Goal: Task Accomplishment & Management: Complete application form

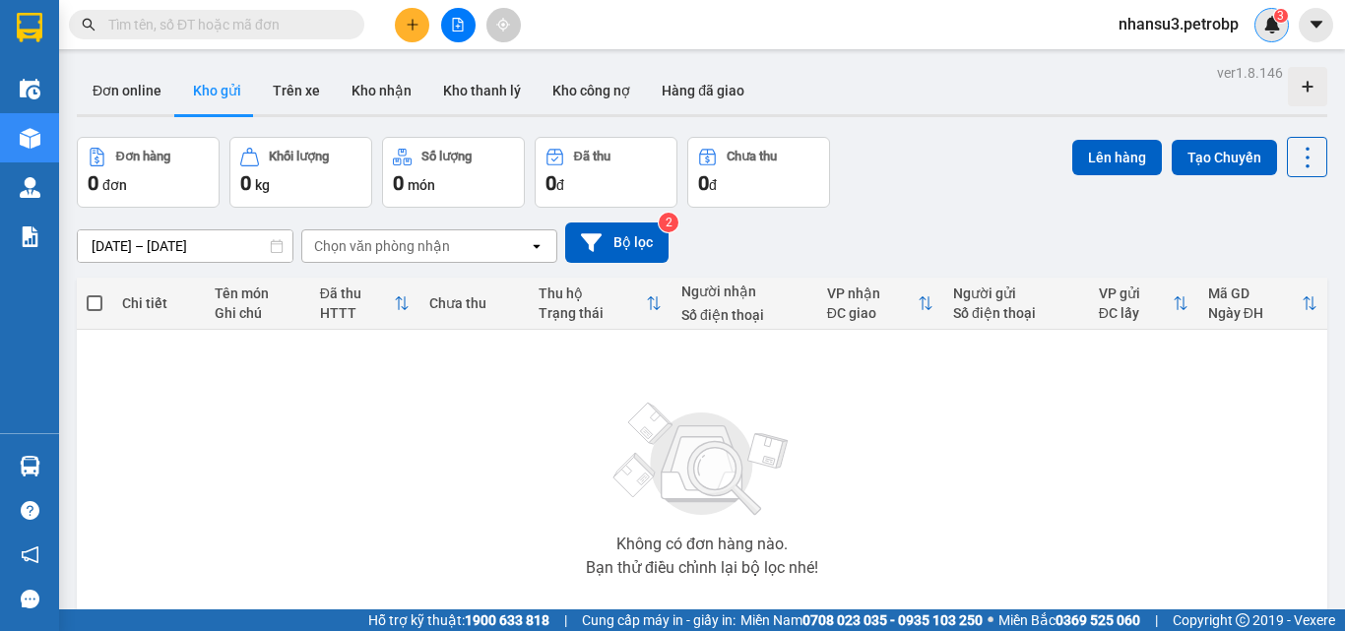
click at [1280, 18] on span "3" at bounding box center [1280, 16] width 7 height 14
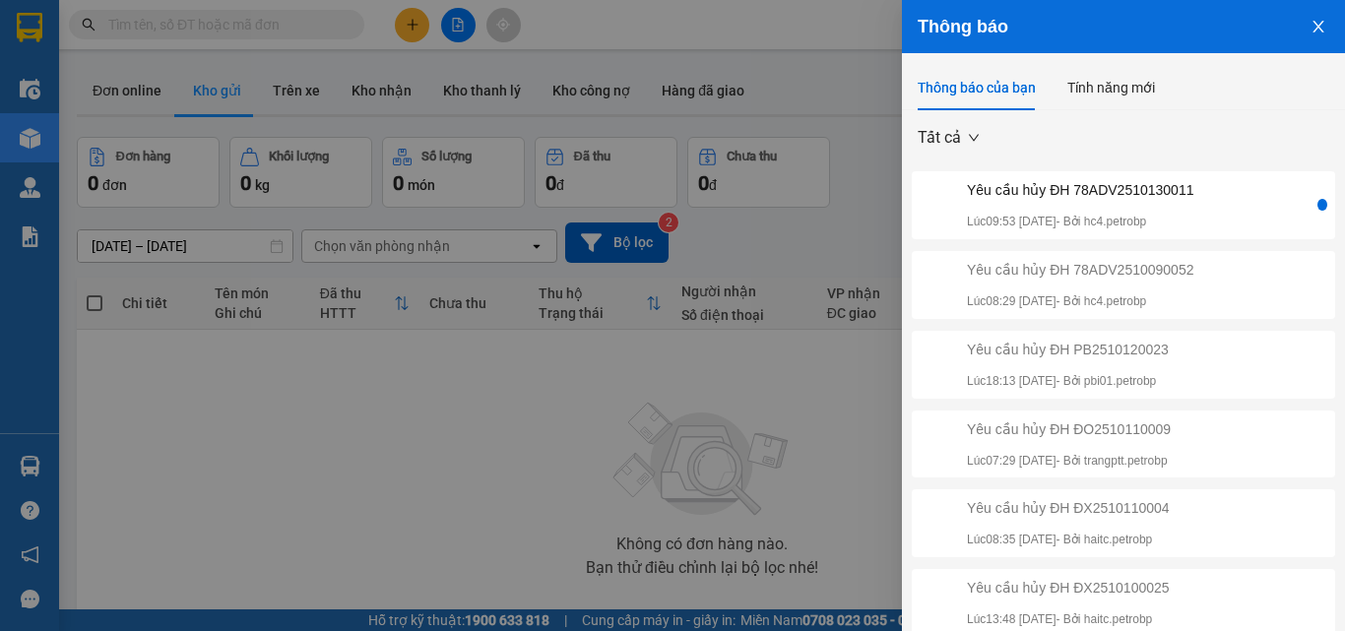
click at [1143, 201] on div "Yêu cầu hủy ĐH 78ADV2510130011 Lúc 09:53 [DATE] - Bởi hc4.petrobp" at bounding box center [1080, 205] width 226 height 52
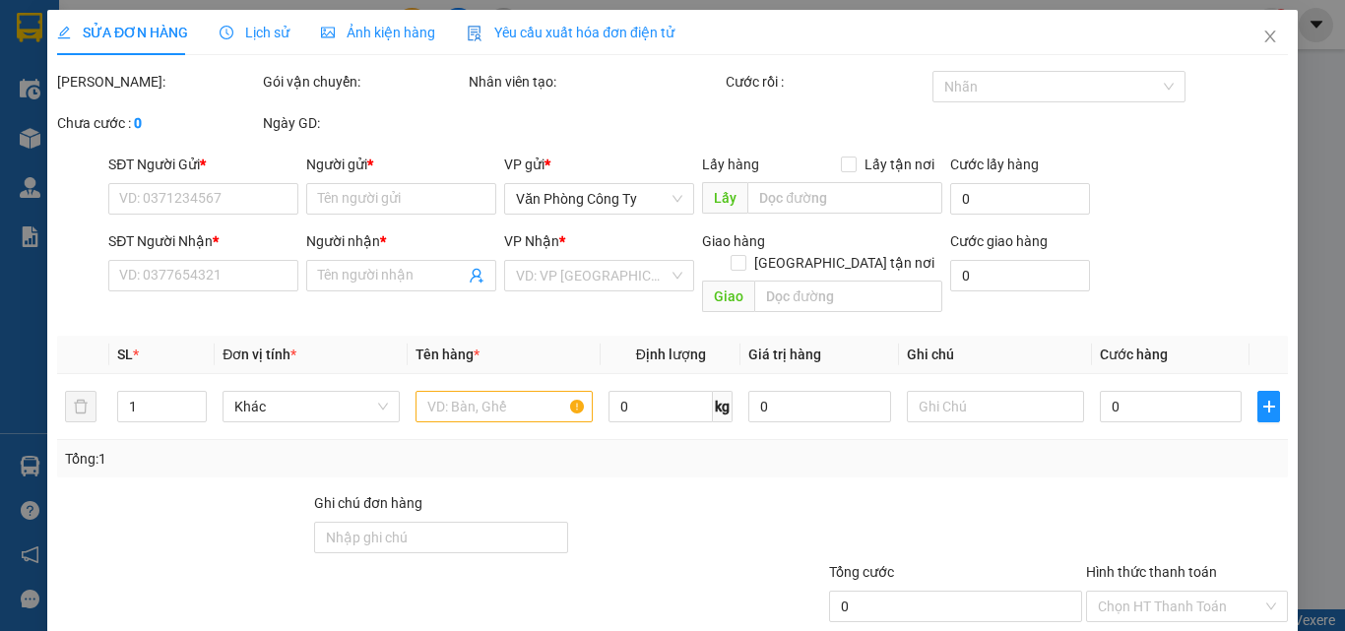
type input "0931170170"
type input "[PERSON_NAME]"
type input "0973404062"
type input "LONG"
type input "30.000"
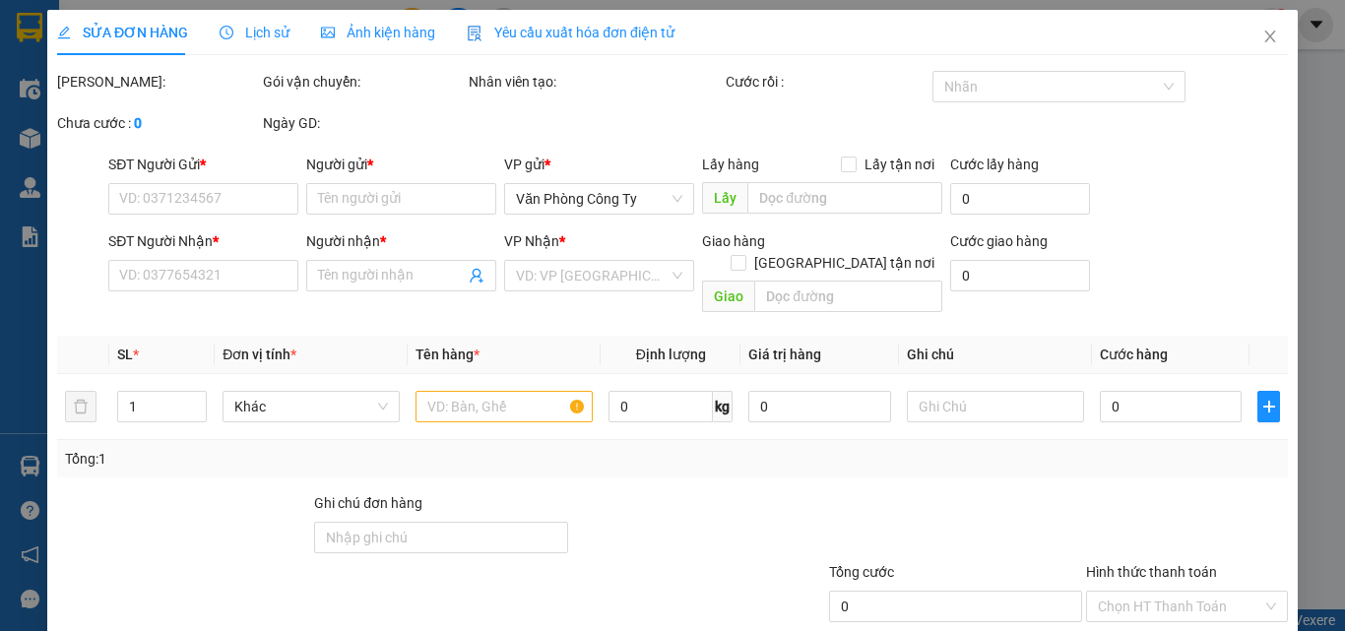
type input "30.000"
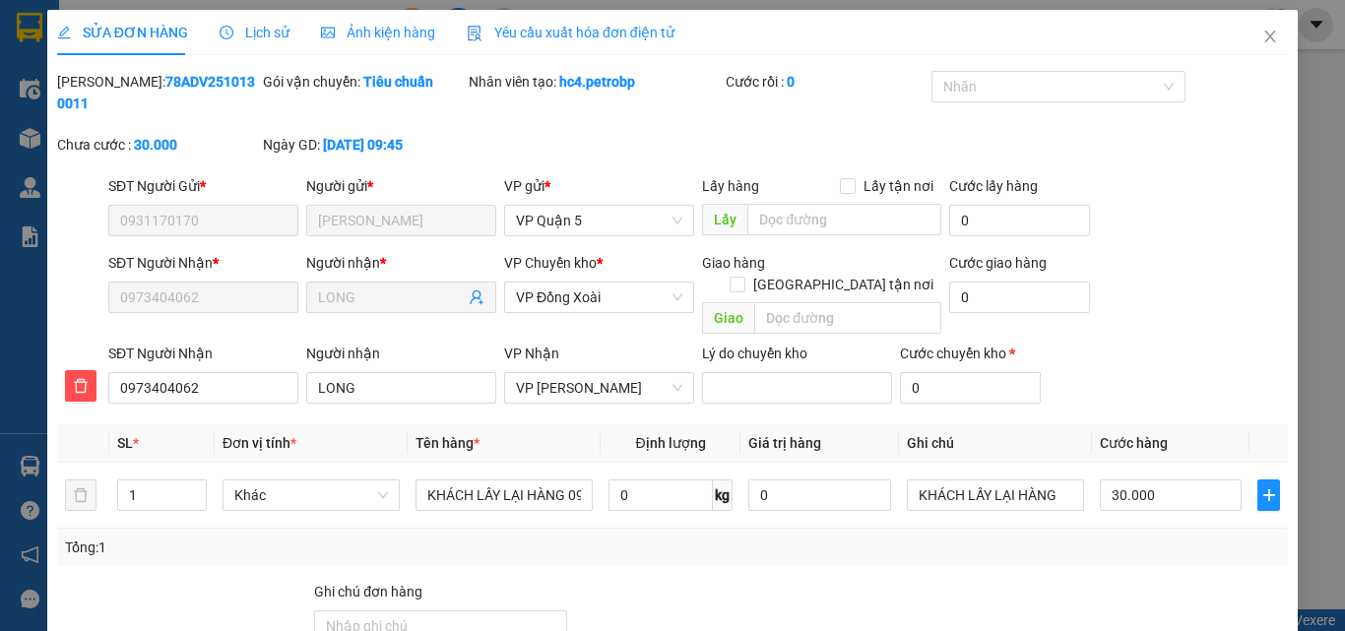
scroll to position [168, 0]
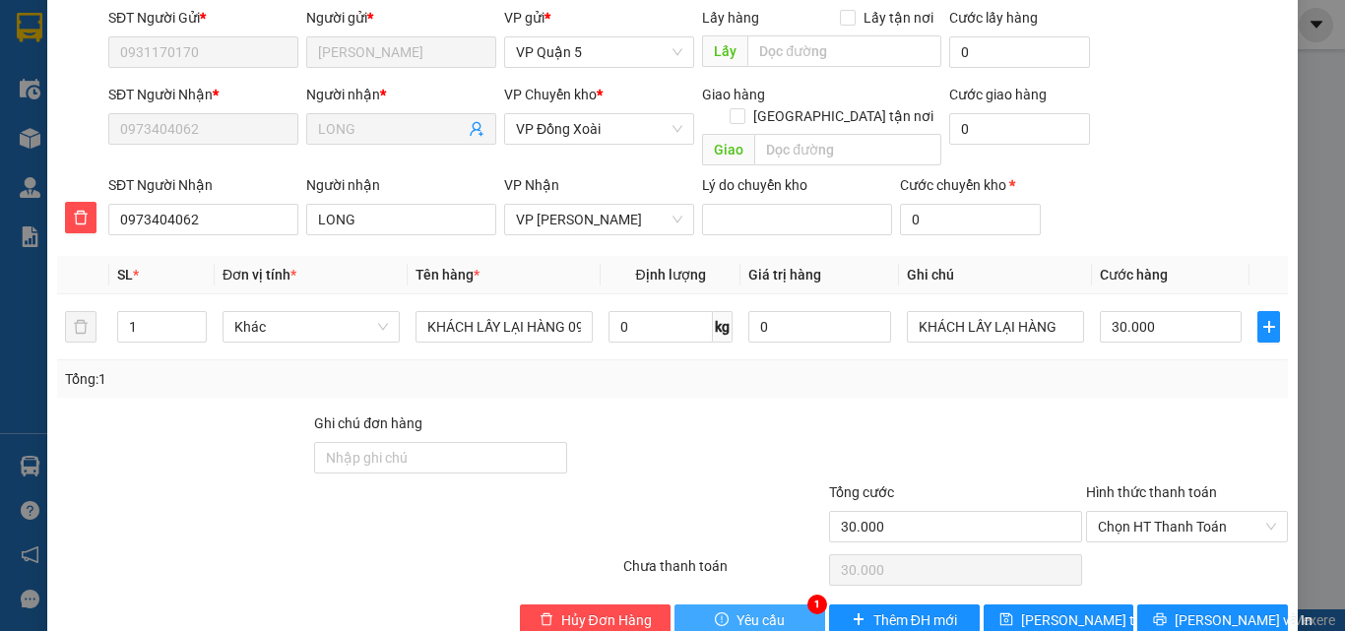
click at [758, 610] on span "Yêu cầu" at bounding box center [761, 621] width 48 height 22
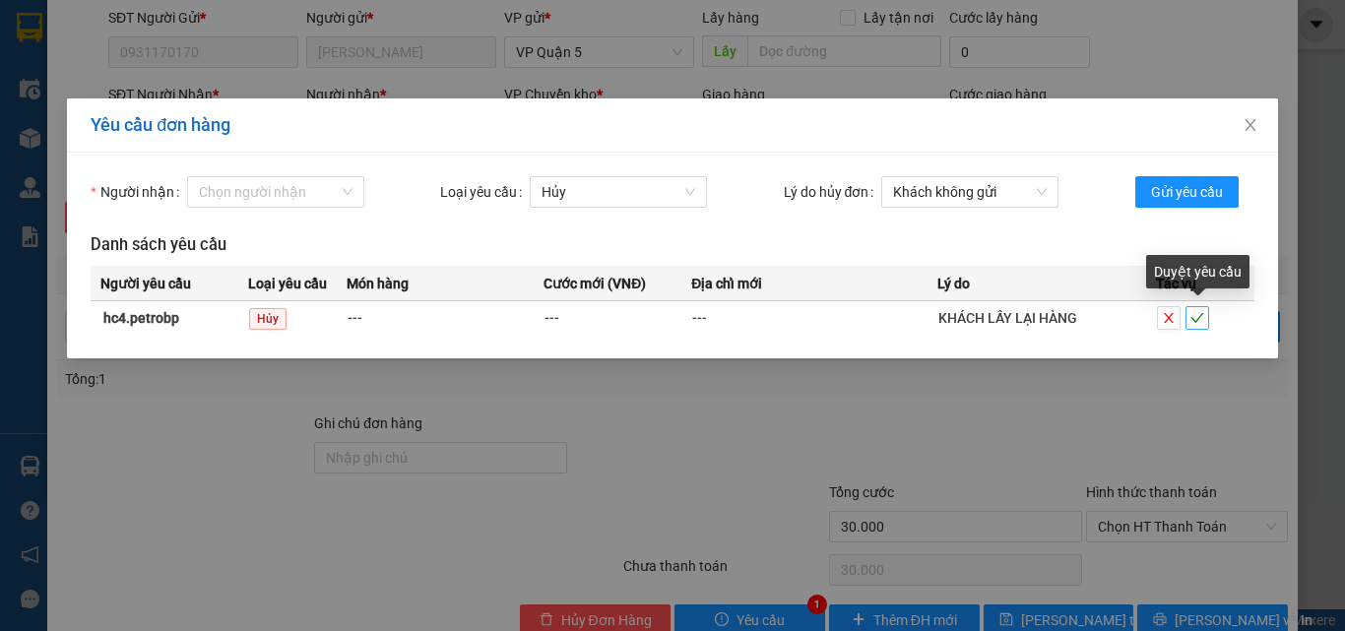
click at [1199, 317] on icon "check" at bounding box center [1197, 318] width 13 height 10
